Goal: Check status

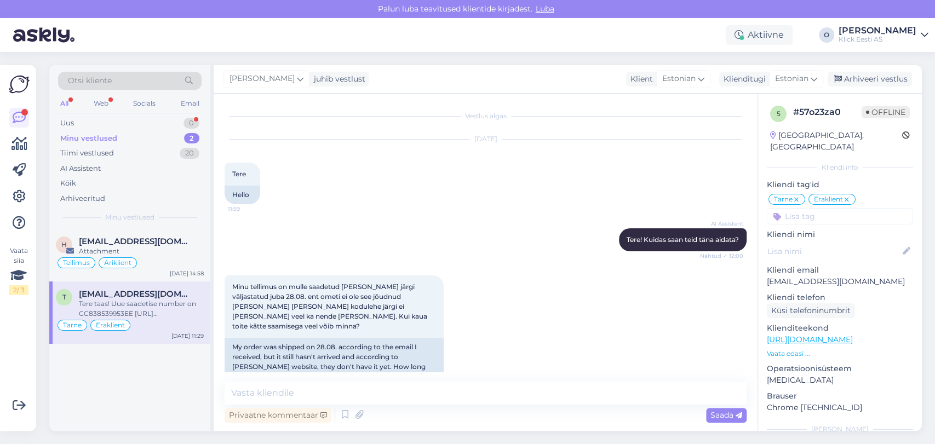
click at [171, 119] on div "Uus 0" at bounding box center [130, 123] width 144 height 15
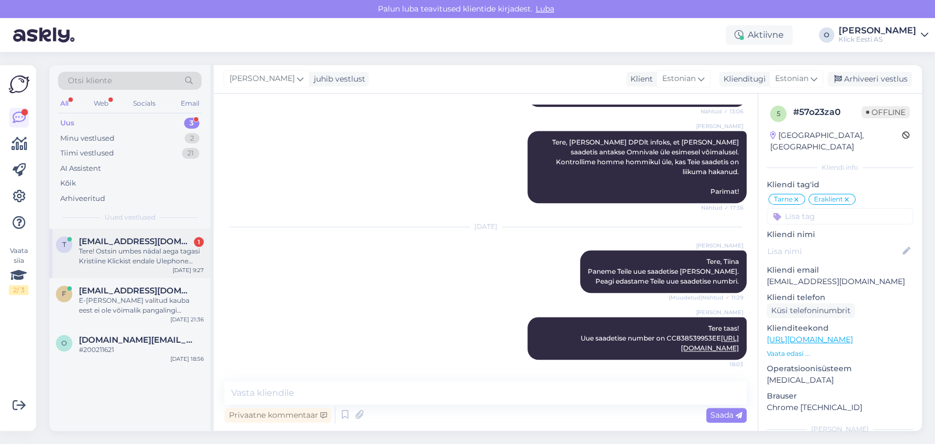
click at [145, 237] on span "[EMAIL_ADDRESS][DOMAIN_NAME]" at bounding box center [136, 242] width 114 height 10
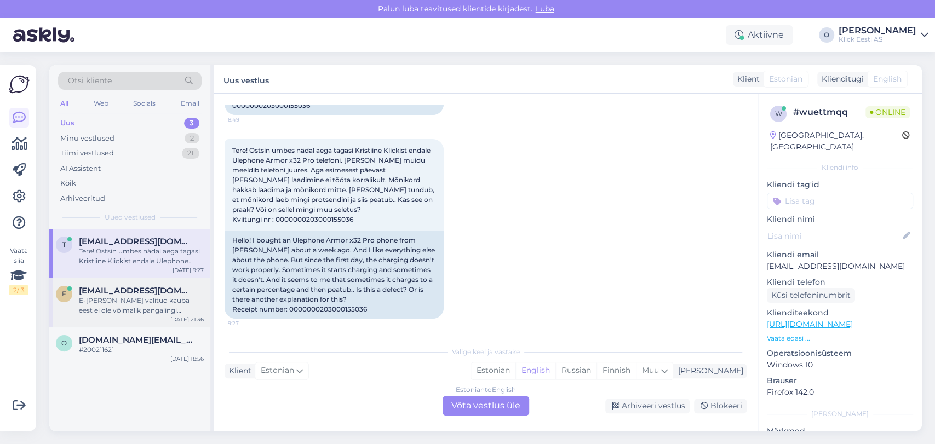
click at [130, 306] on div "E-[PERSON_NAME] valitud kauba eest ei ole võimalik pangalingi maksega tasuda." at bounding box center [141, 306] width 125 height 20
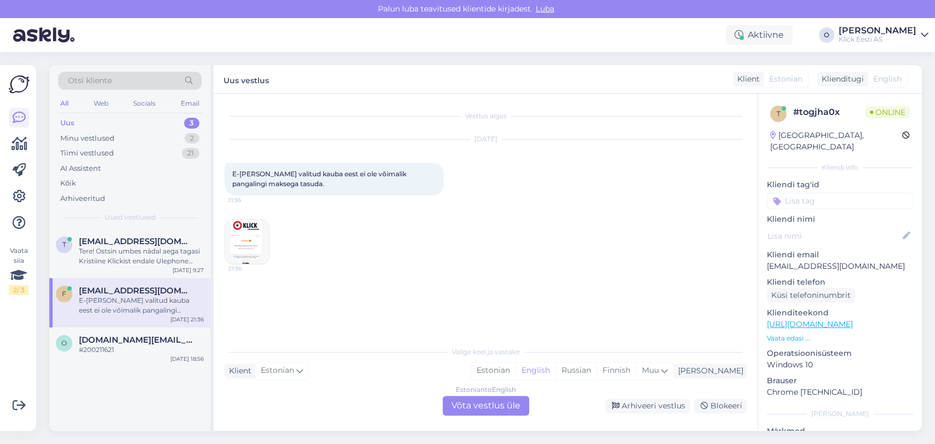
click at [260, 231] on img at bounding box center [247, 242] width 44 height 44
click at [131, 333] on div "o [DOMAIN_NAME][EMAIL_ADDRESS][DOMAIN_NAME] #200211621 [DATE] 18:56" at bounding box center [129, 347] width 161 height 39
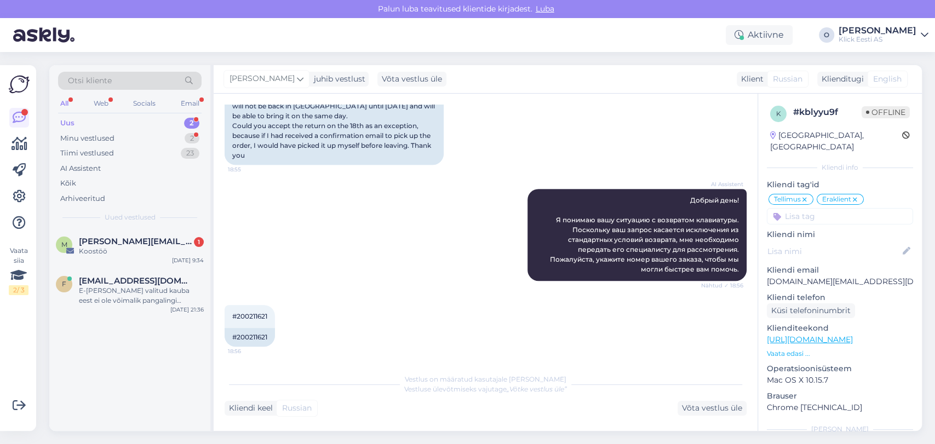
scroll to position [403, 0]
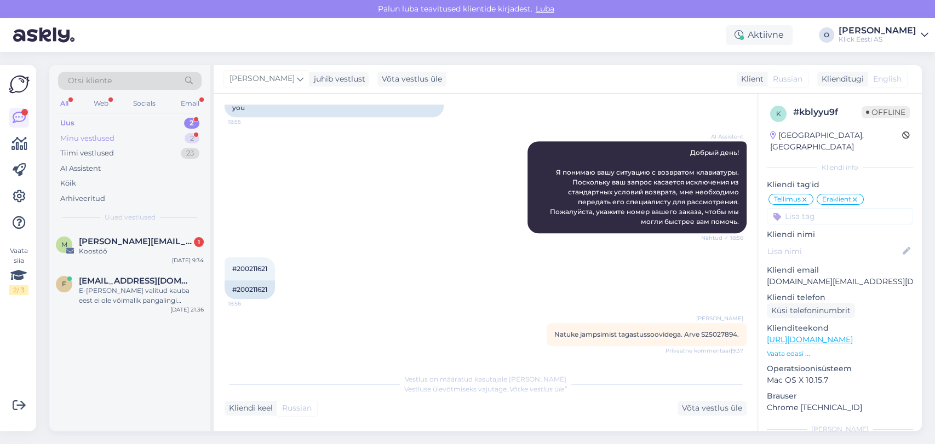
click at [158, 140] on div "Minu vestlused 2" at bounding box center [130, 138] width 144 height 15
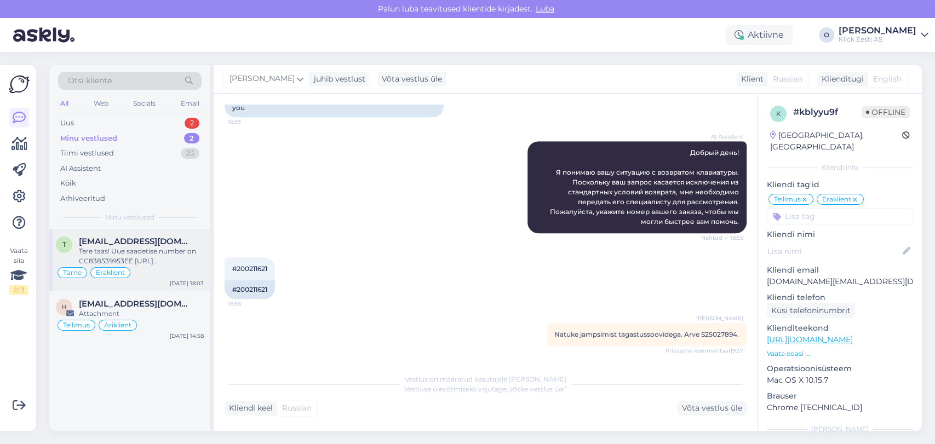
click at [140, 249] on div "Tere taas! Uue saadetise number on CC838539953EE [URL][DOMAIN_NAME]" at bounding box center [141, 257] width 125 height 20
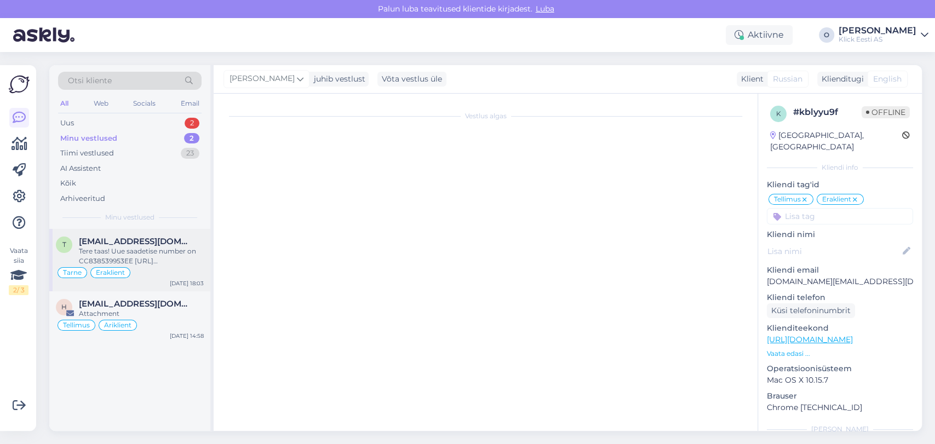
scroll to position [728, 0]
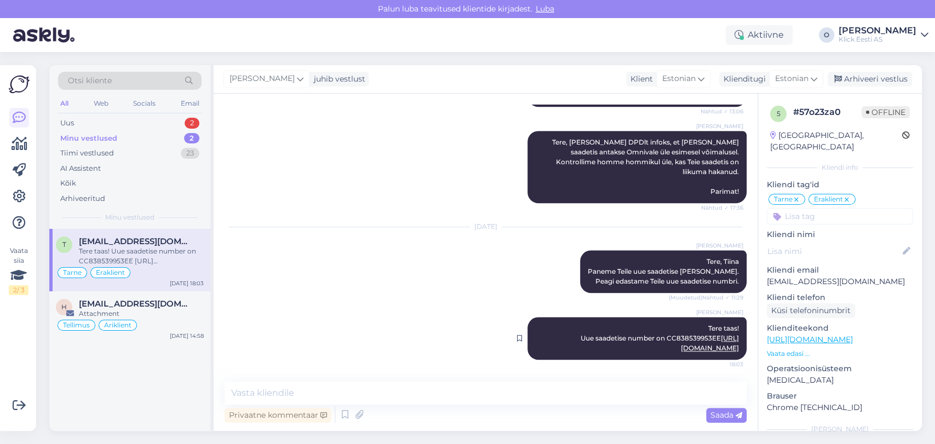
click at [696, 350] on link "[URL][DOMAIN_NAME]" at bounding box center [710, 343] width 58 height 18
click at [89, 122] on div "Uus 2" at bounding box center [130, 123] width 144 height 15
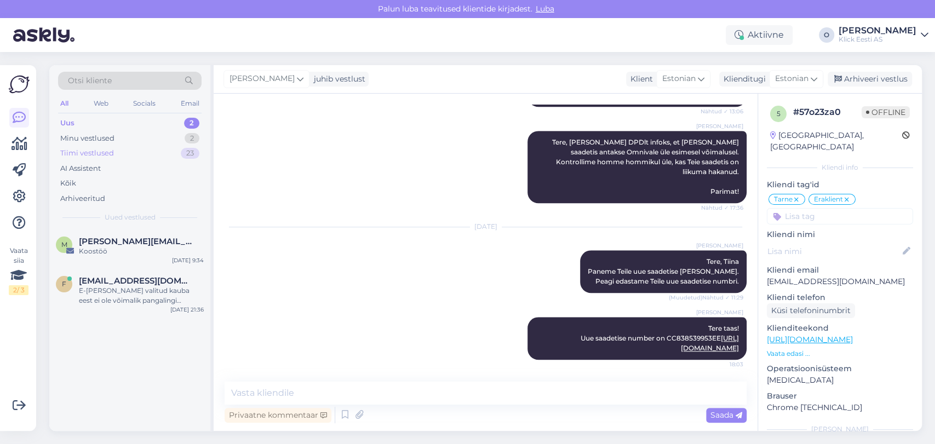
click at [89, 150] on div "Tiimi vestlused" at bounding box center [87, 153] width 54 height 11
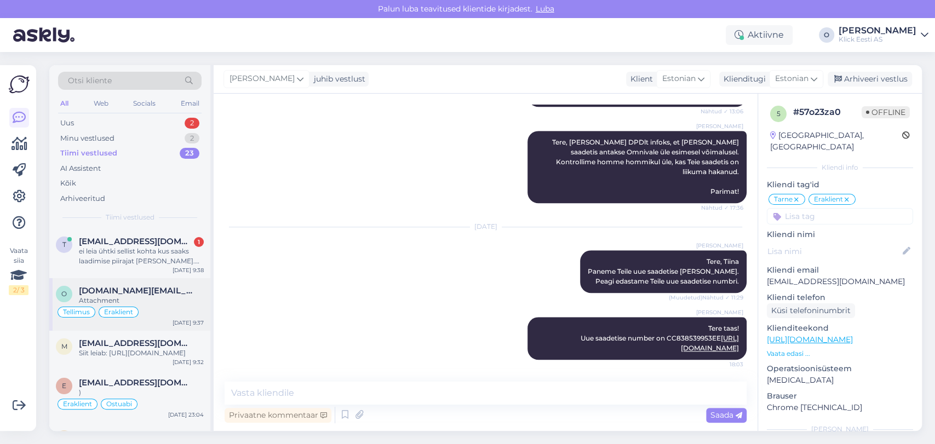
click at [101, 290] on span "[DOMAIN_NAME][EMAIL_ADDRESS][DOMAIN_NAME]" at bounding box center [136, 291] width 114 height 10
